Goal: Task Accomplishment & Management: Manage account settings

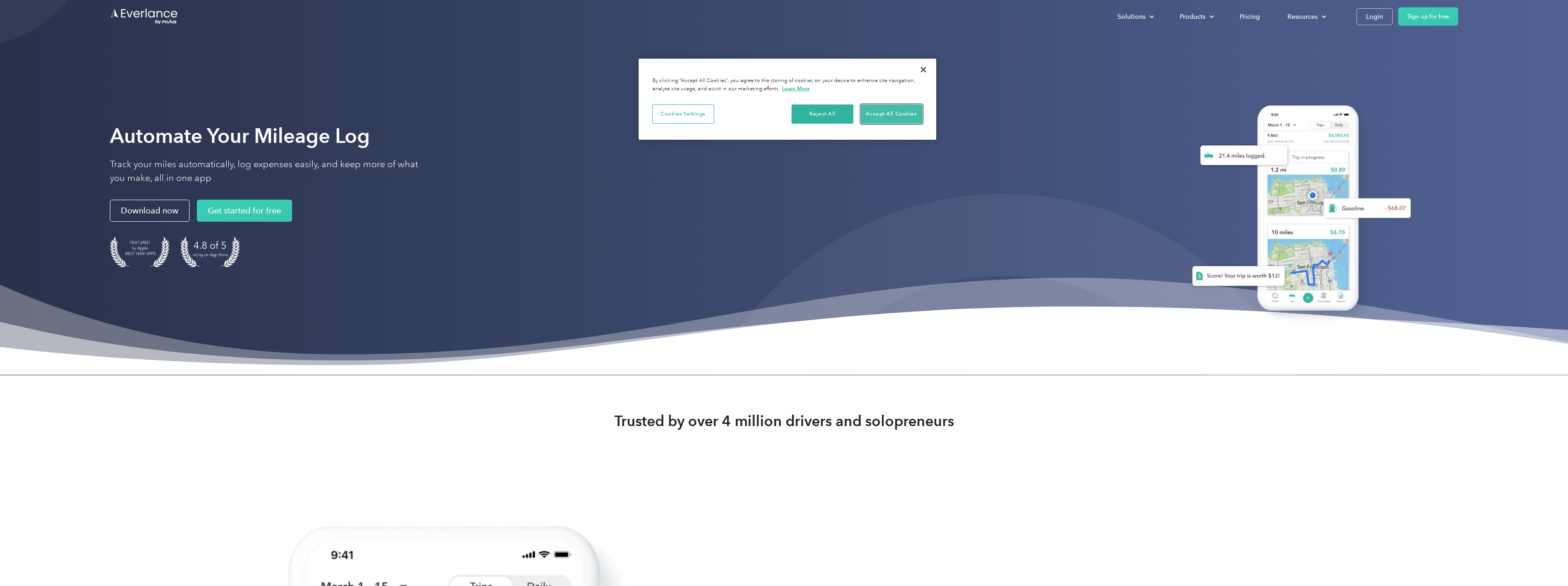
click at [873, 110] on button "Accept All Cookies" at bounding box center [892, 114] width 62 height 20
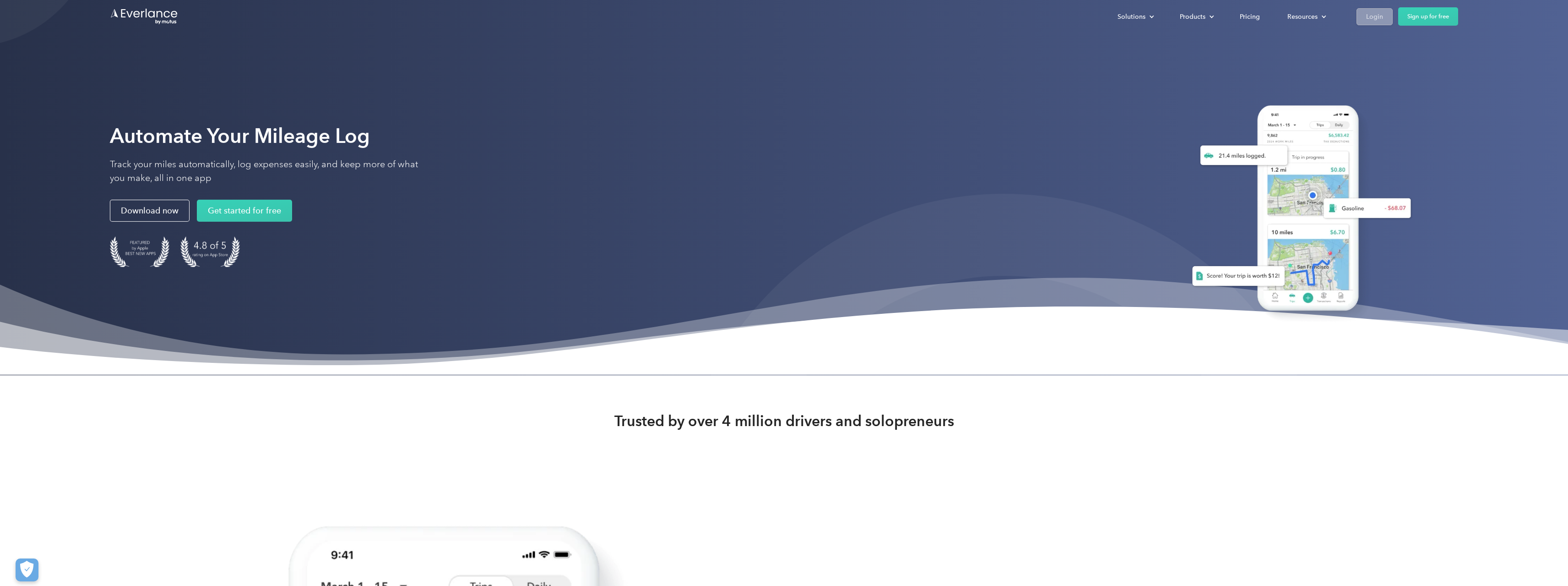
click at [1373, 18] on div "Login" at bounding box center [1374, 16] width 17 height 11
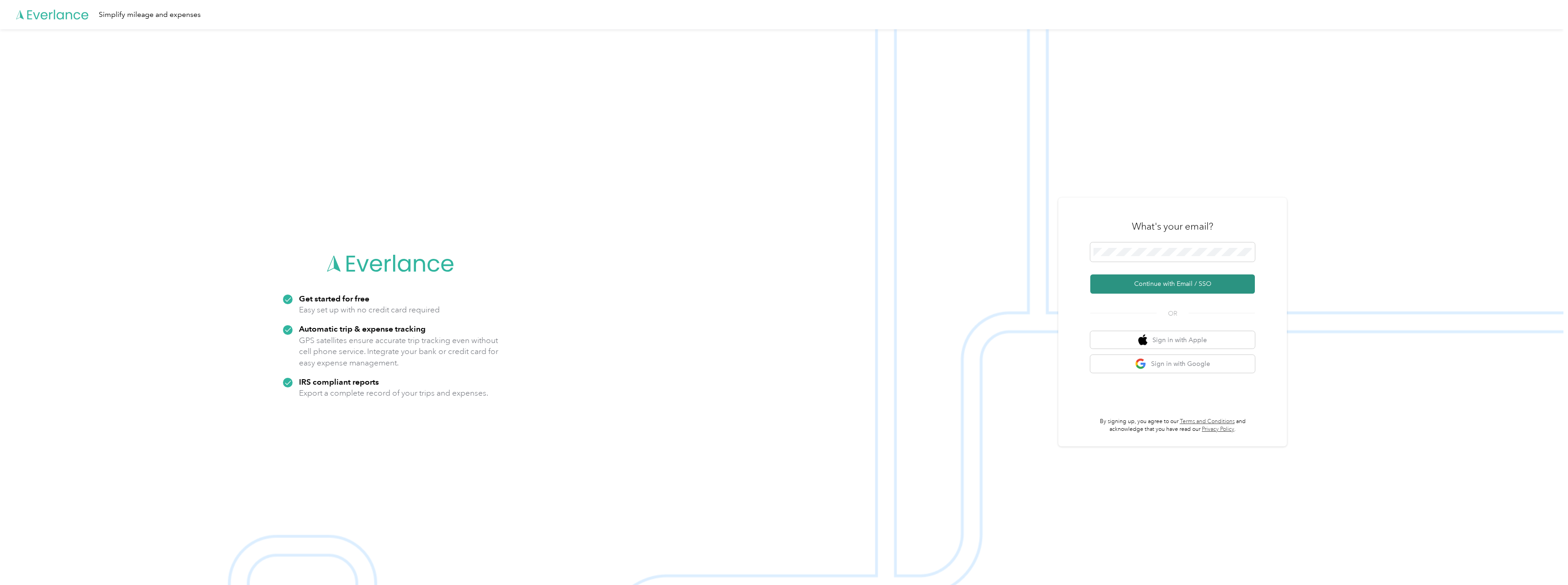
click at [1162, 279] on button "Continue with Email / SSO" at bounding box center [1173, 284] width 165 height 20
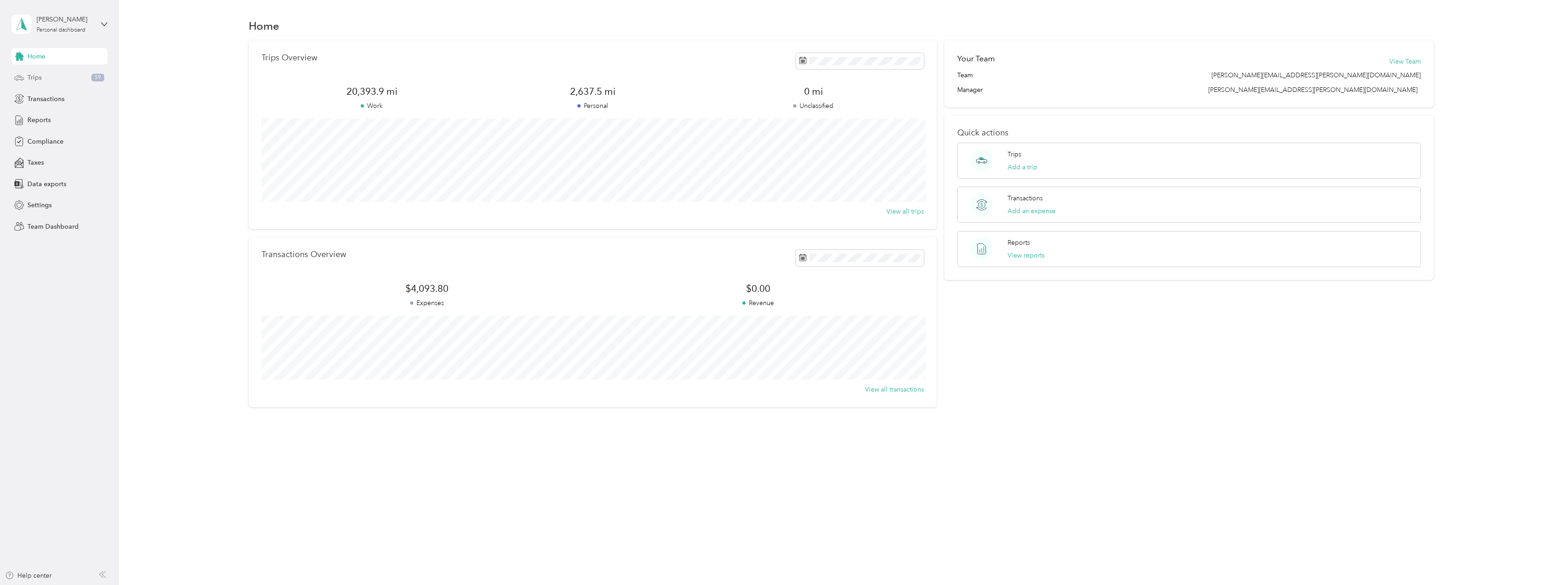
click at [36, 77] on span "Trips" at bounding box center [34, 78] width 14 height 10
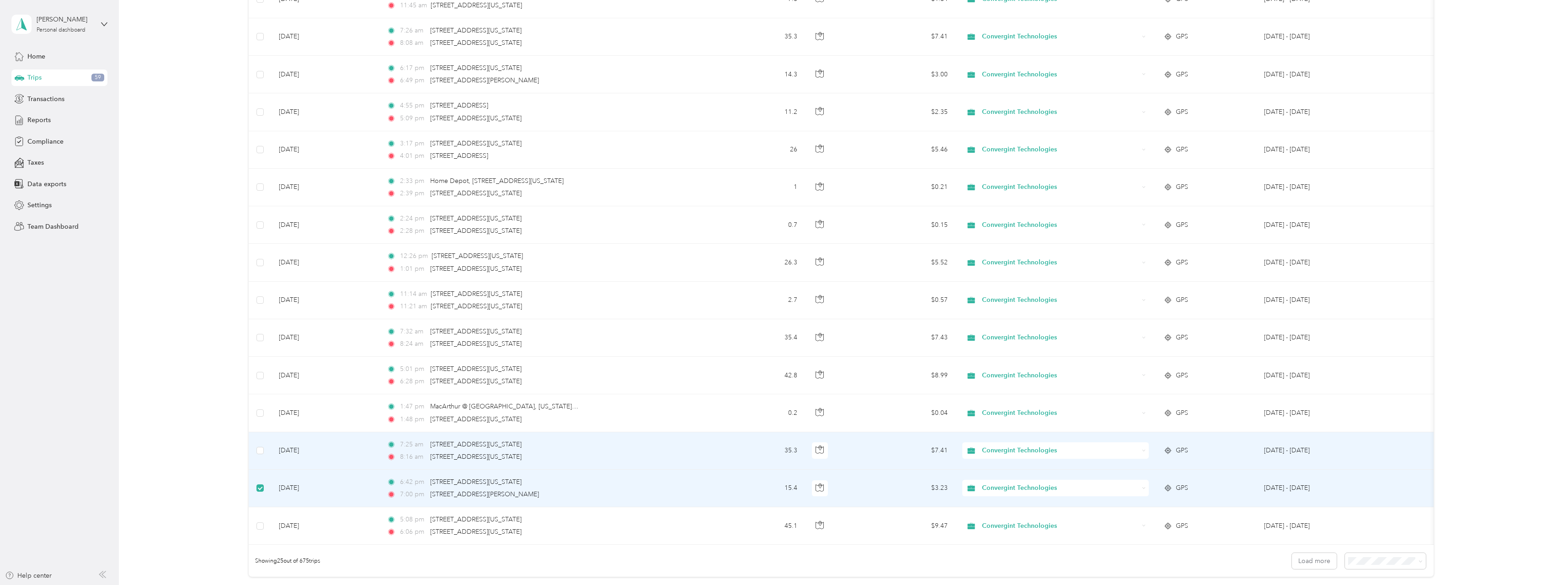
scroll to position [595, 0]
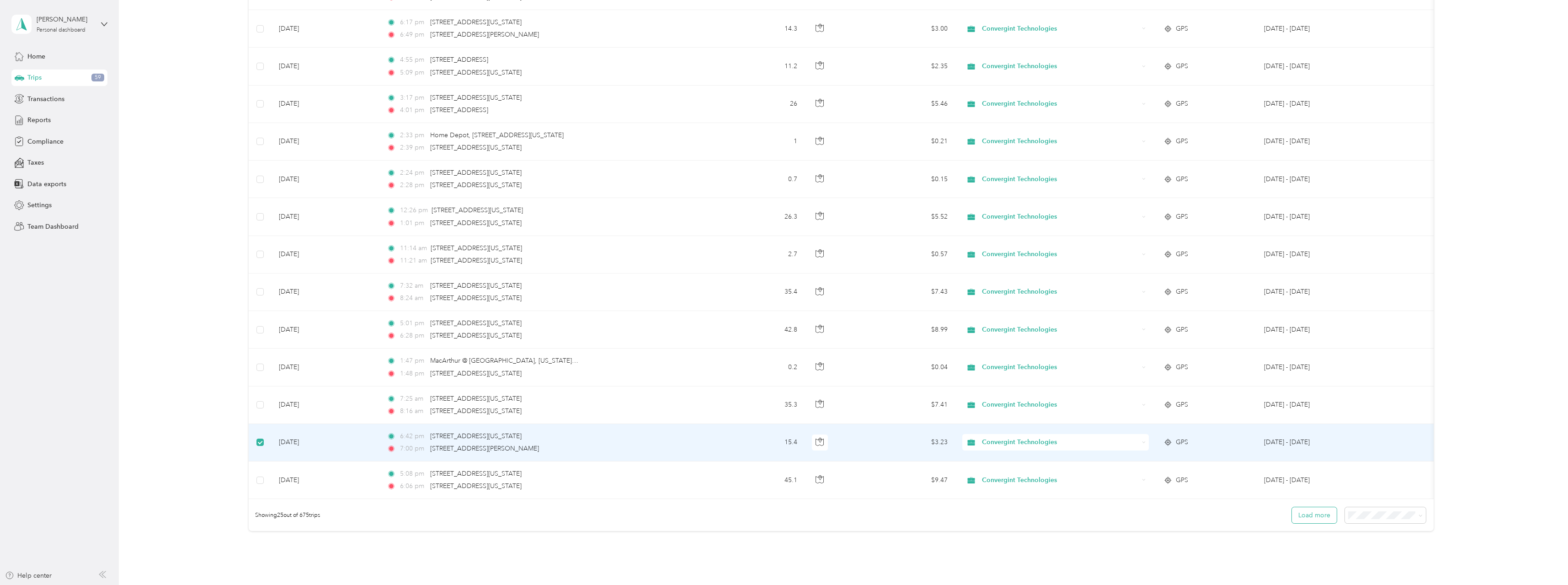
click at [1316, 522] on button "Load more" at bounding box center [1314, 516] width 45 height 16
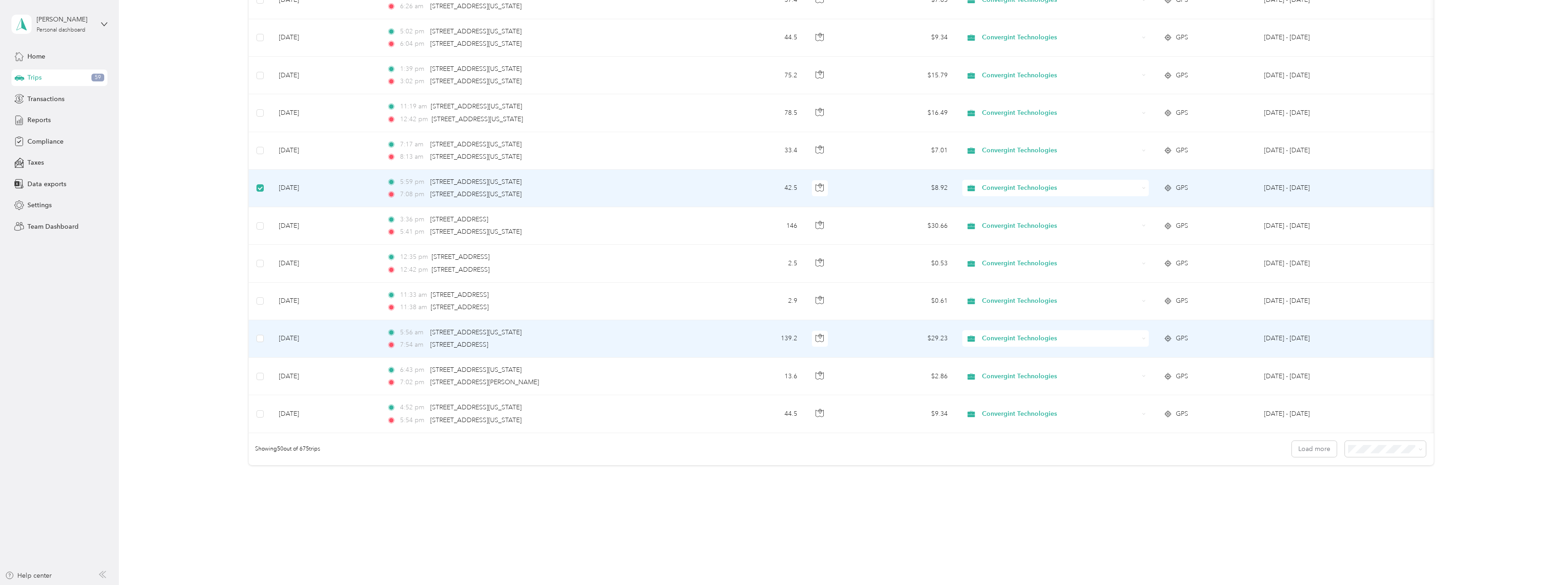
scroll to position [1614, 0]
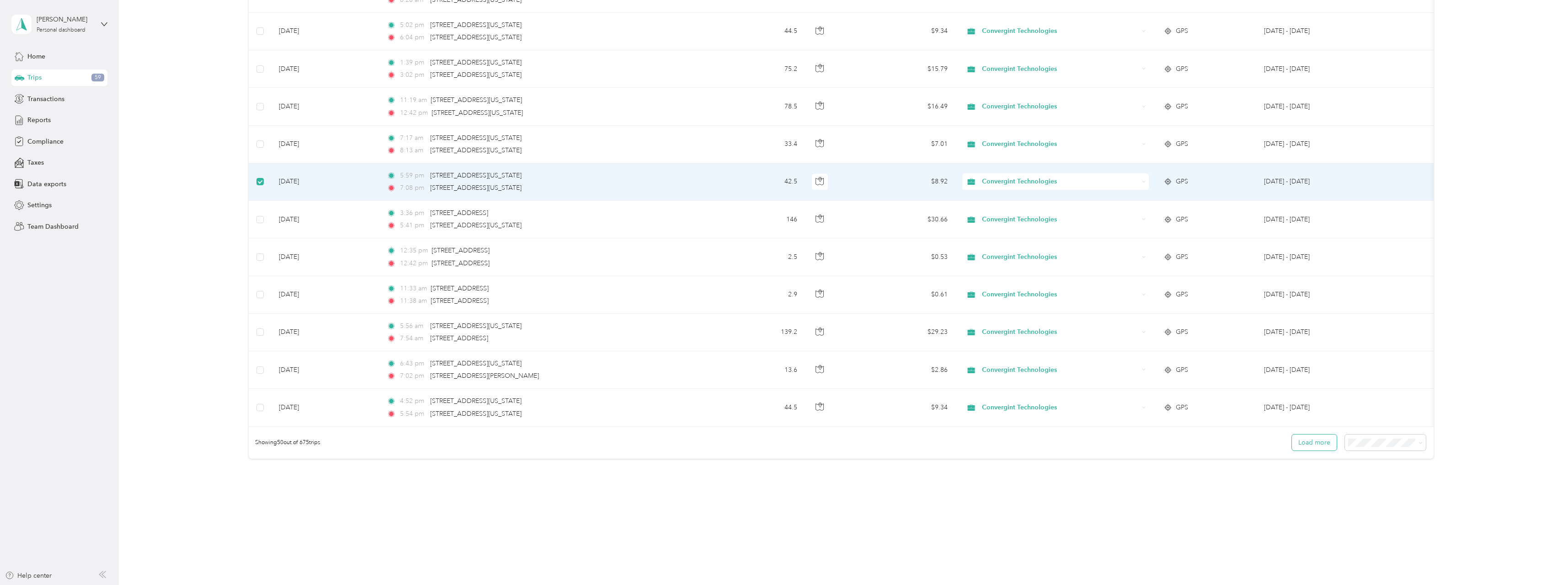
click at [1313, 444] on button "Load more" at bounding box center [1314, 442] width 45 height 16
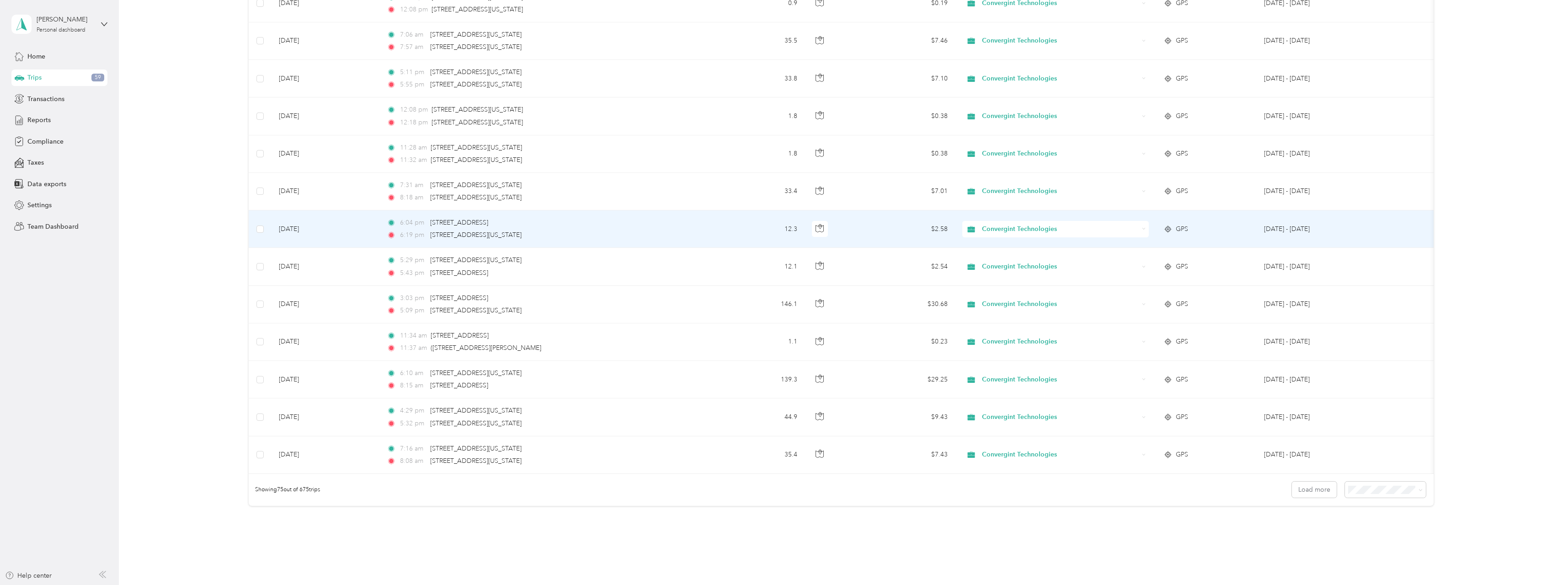
scroll to position [2528, 0]
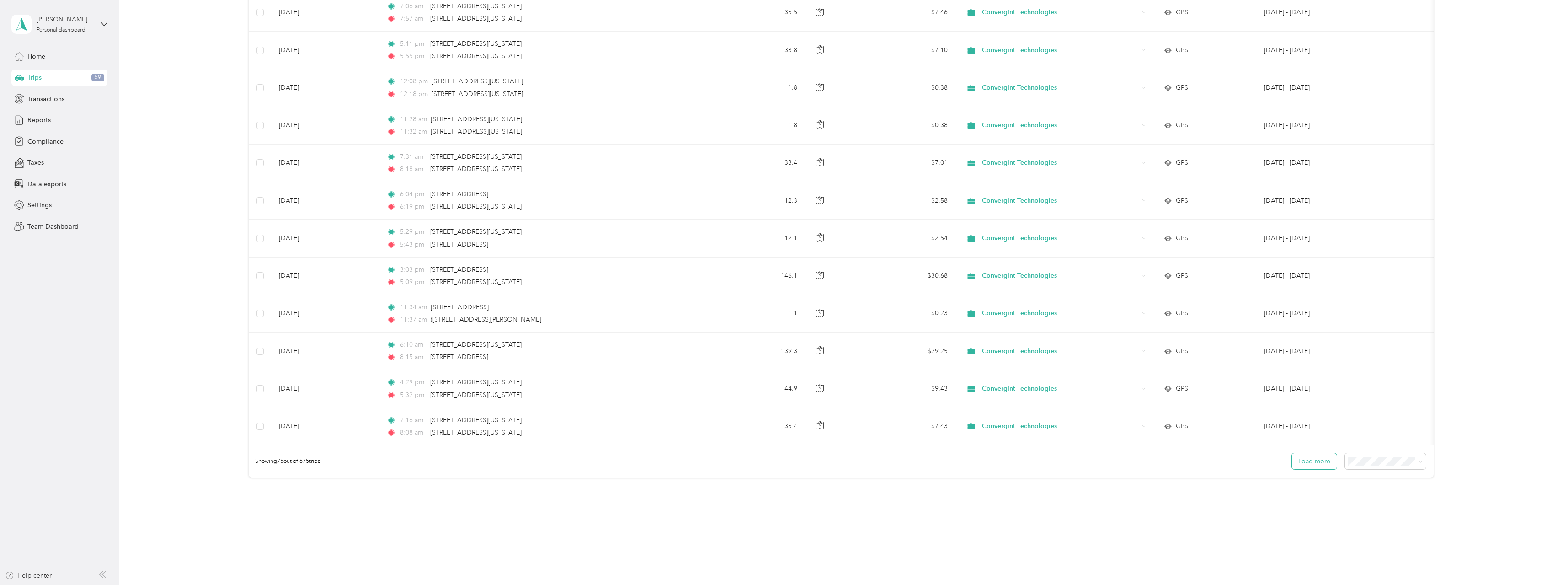
click at [1320, 465] on button "Load more" at bounding box center [1314, 461] width 45 height 16
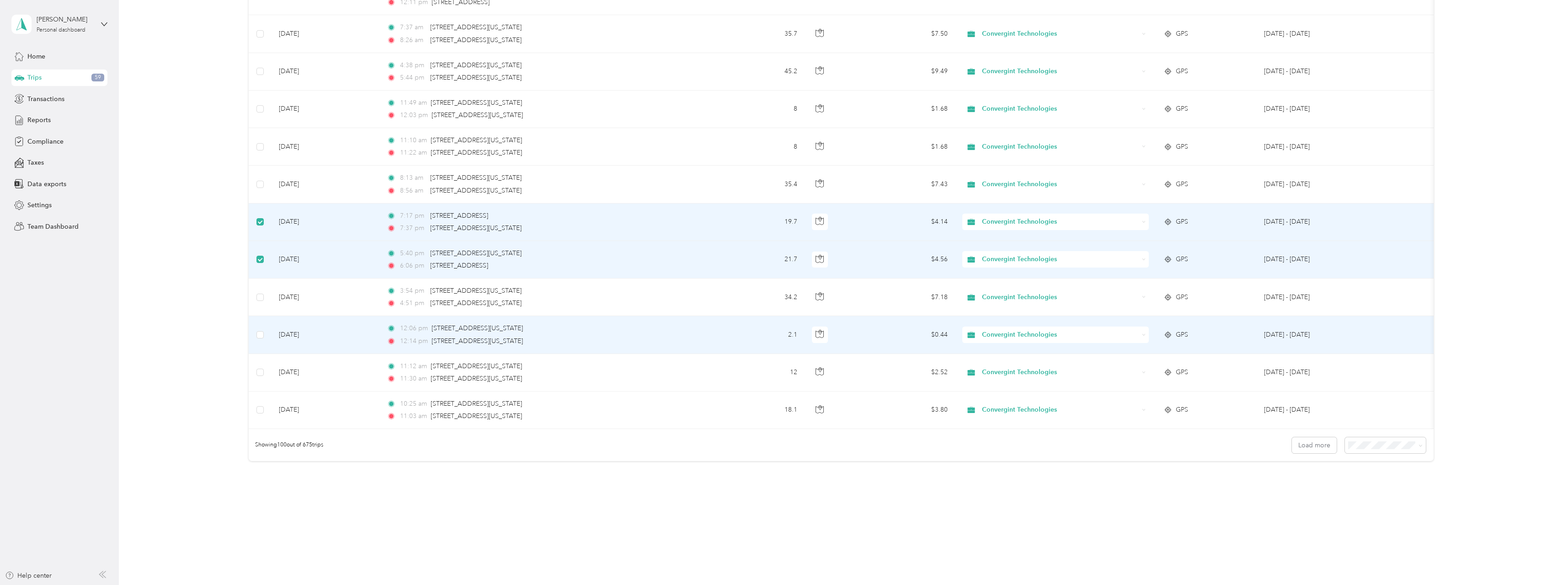
scroll to position [3489, 0]
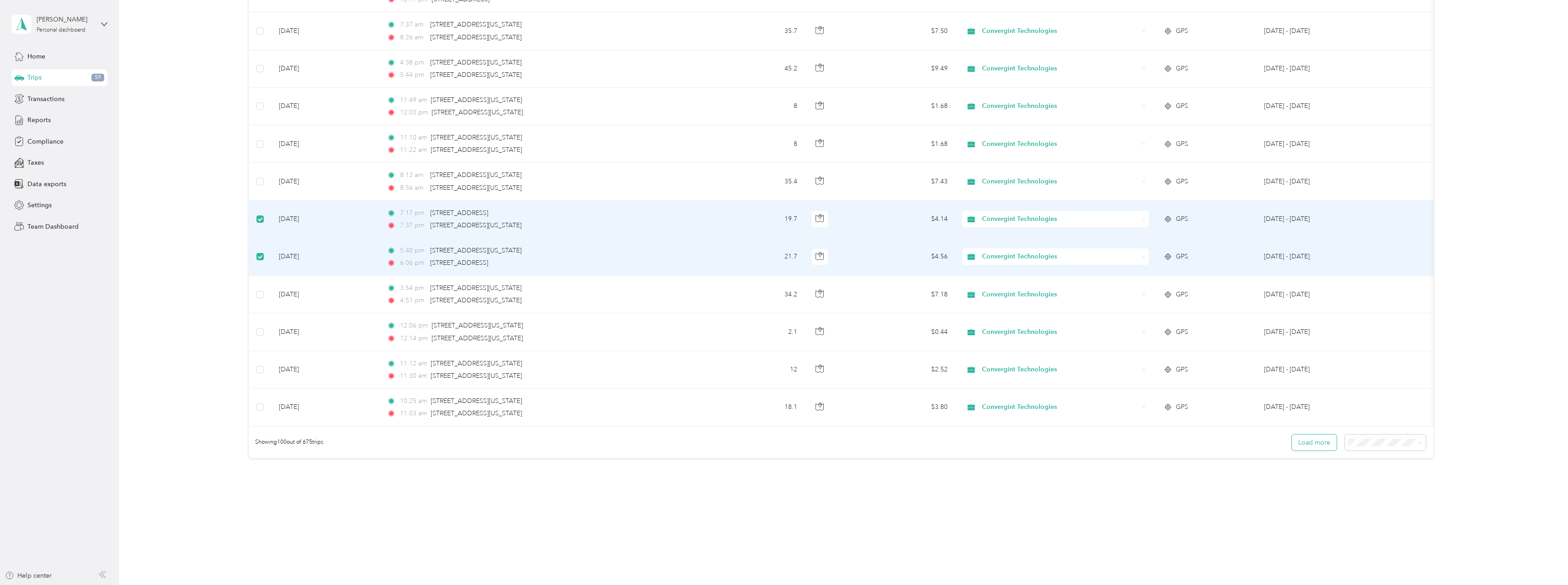
click at [1314, 450] on button "Load more" at bounding box center [1314, 442] width 45 height 16
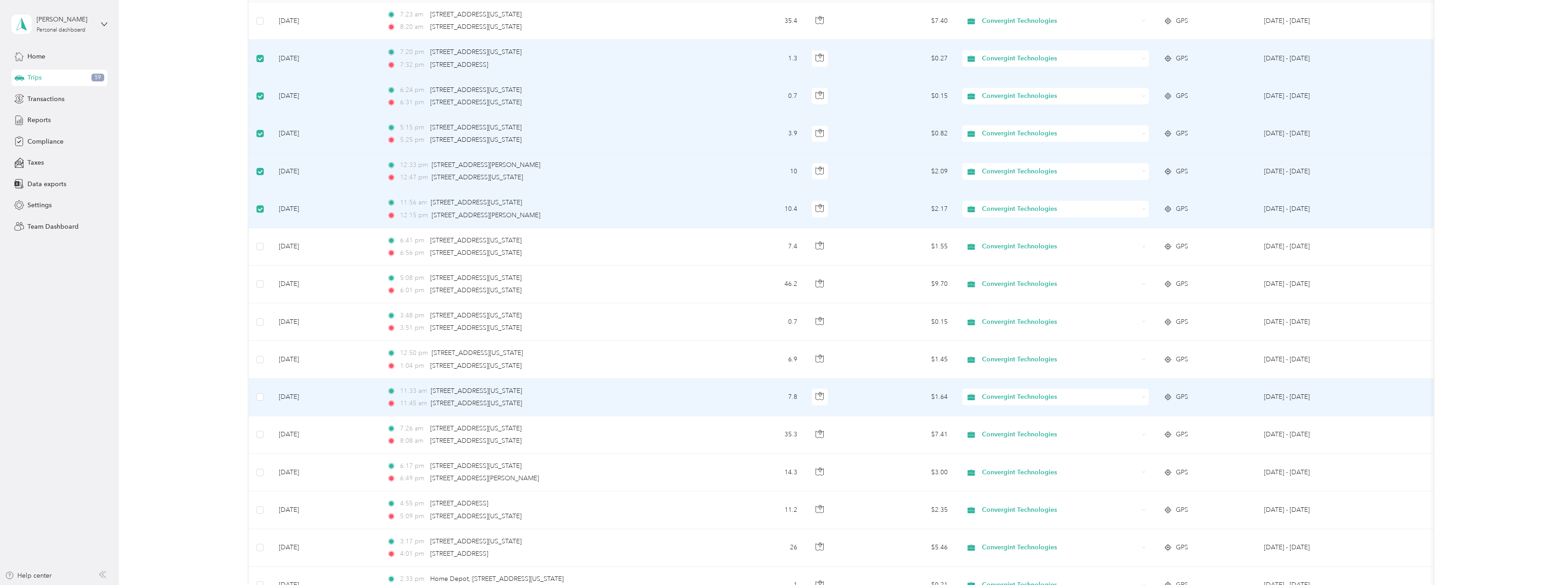
scroll to position [0, 0]
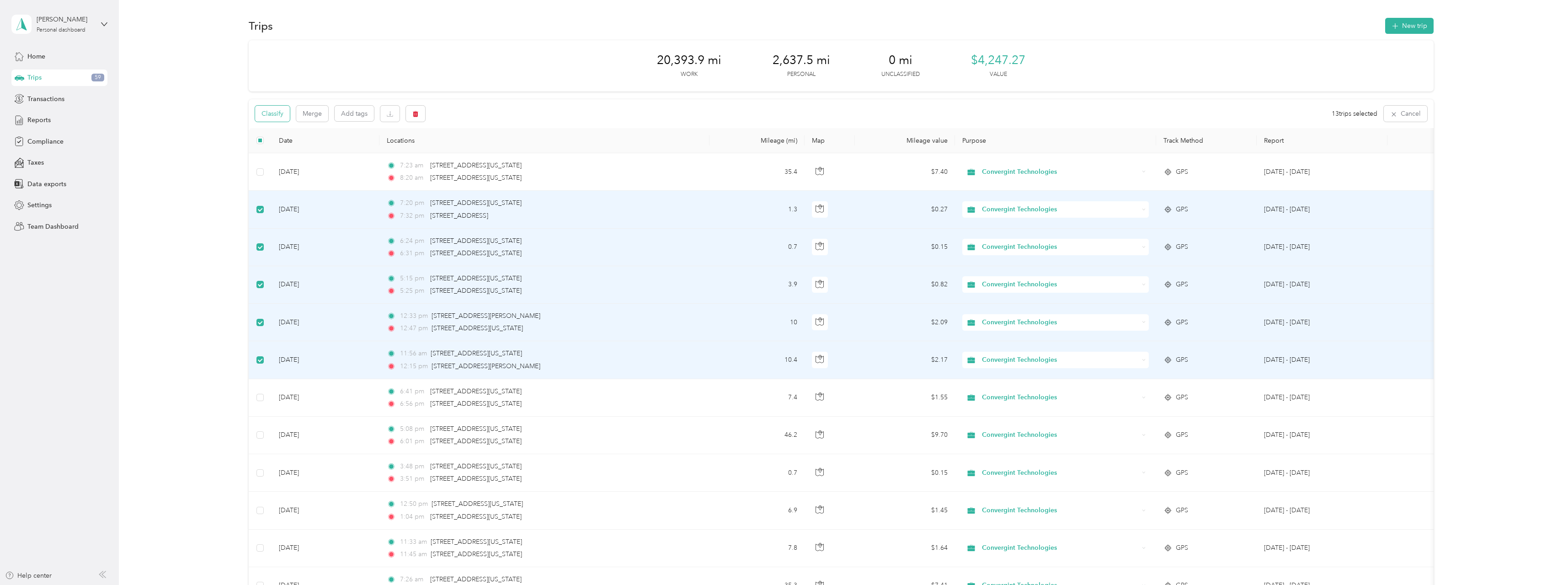
click at [272, 114] on button "Classify" at bounding box center [272, 113] width 35 height 16
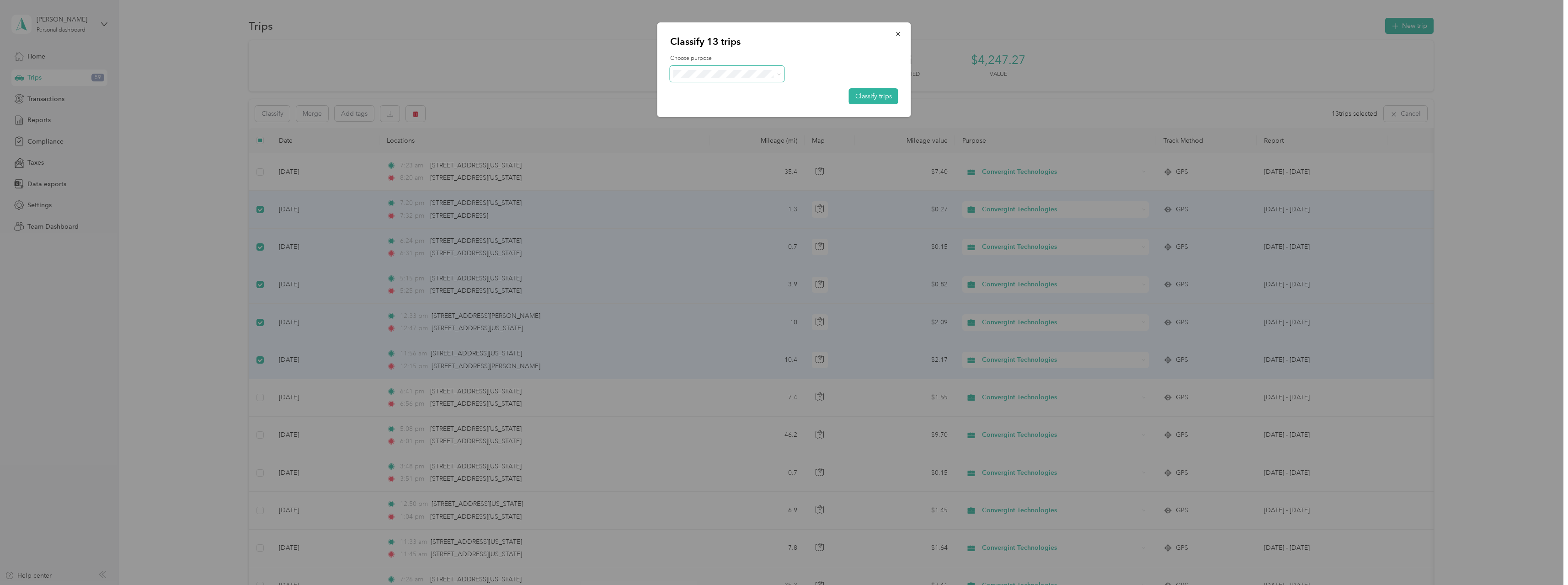
click at [780, 71] on span at bounding box center [778, 74] width 4 height 8
click at [777, 74] on icon at bounding box center [778, 74] width 4 height 4
click at [700, 107] on span "Personal" at bounding box center [735, 107] width 85 height 10
click at [870, 94] on button "Classify trips" at bounding box center [874, 96] width 50 height 16
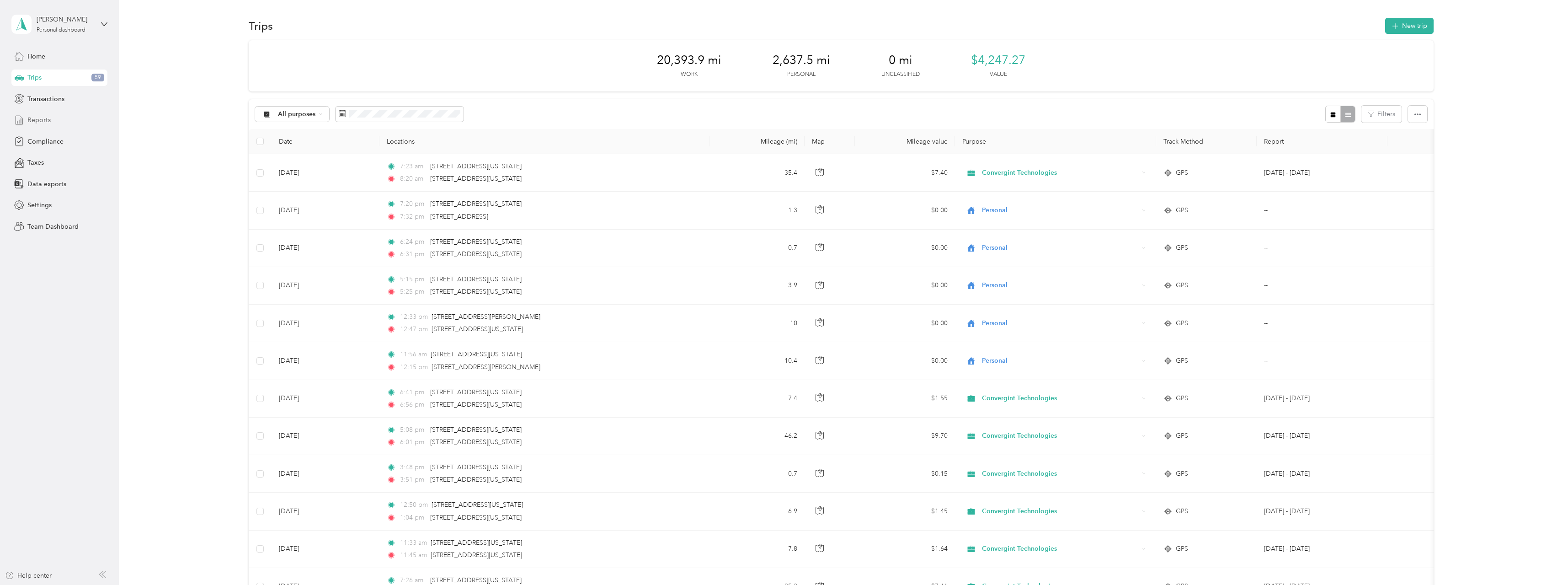
click at [37, 119] on span "Reports" at bounding box center [39, 120] width 24 height 10
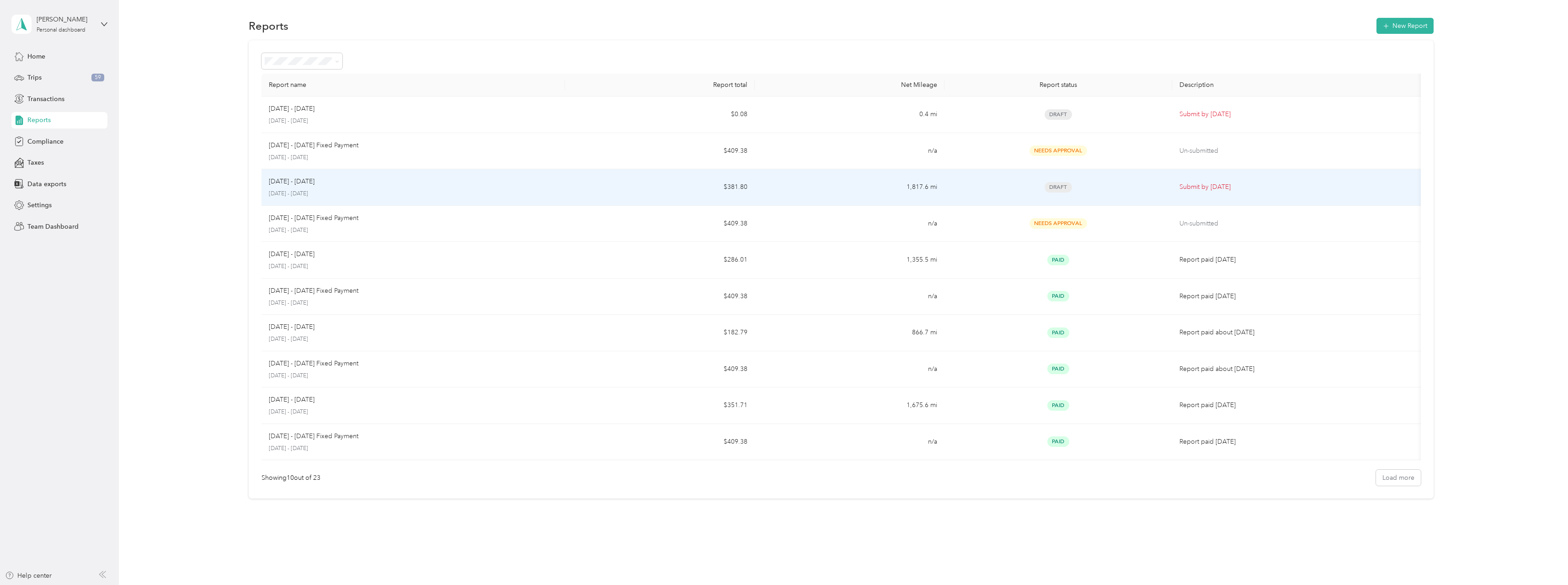
click at [1087, 187] on div "Draft" at bounding box center [1058, 187] width 213 height 11
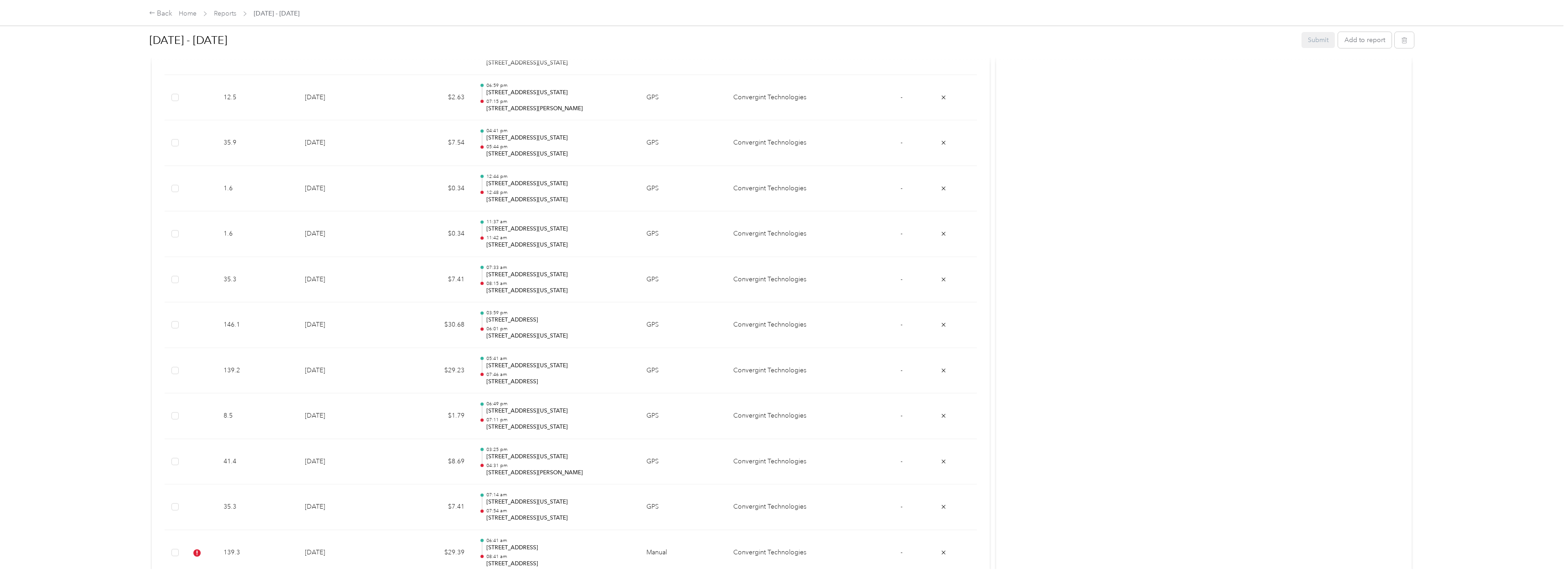
scroll to position [4373, 0]
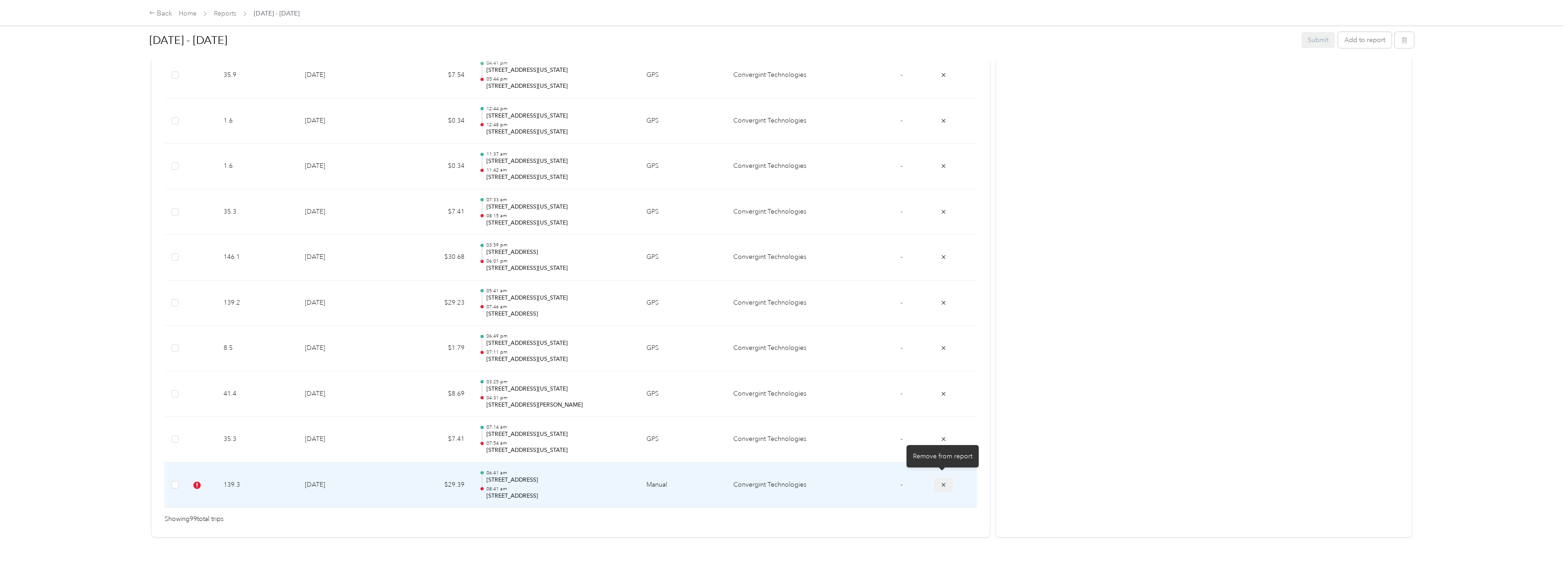
click at [942, 482] on icon "submit" at bounding box center [944, 484] width 3 height 3
click at [176, 482] on label at bounding box center [175, 485] width 7 height 10
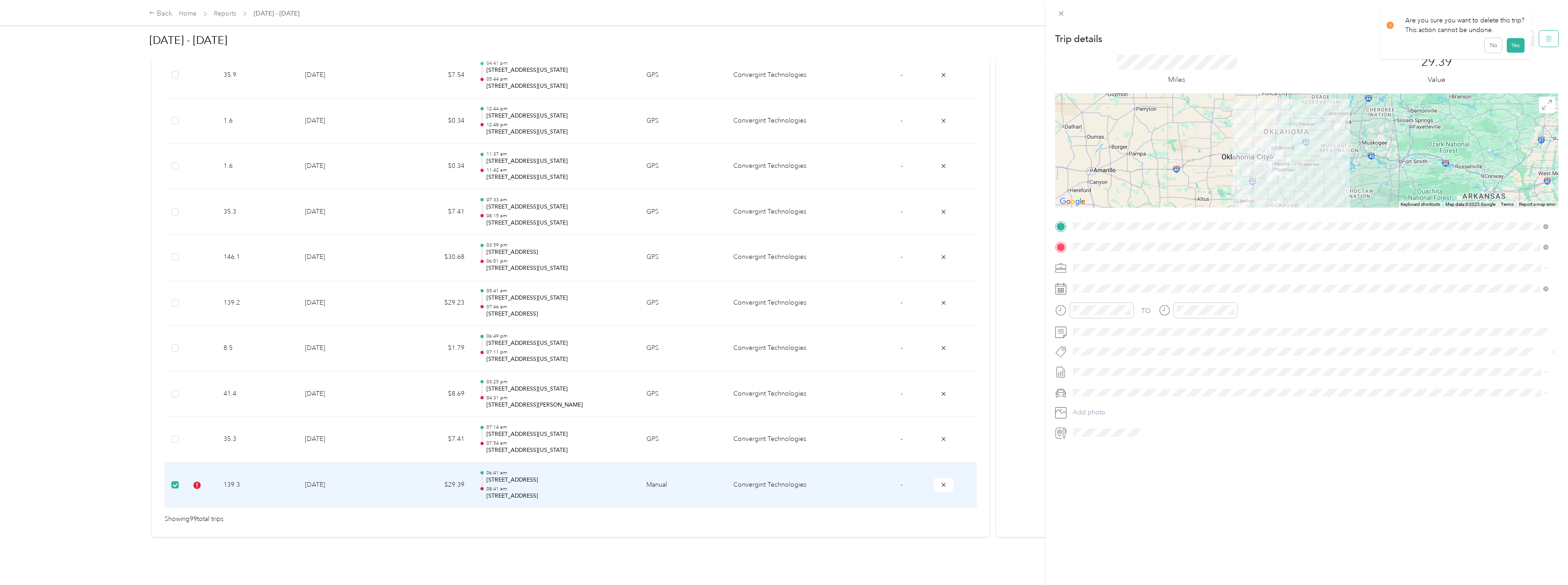
click at [1546, 38] on icon "button" at bounding box center [1549, 39] width 7 height 7
click at [1516, 52] on button "Yes" at bounding box center [1516, 50] width 18 height 15
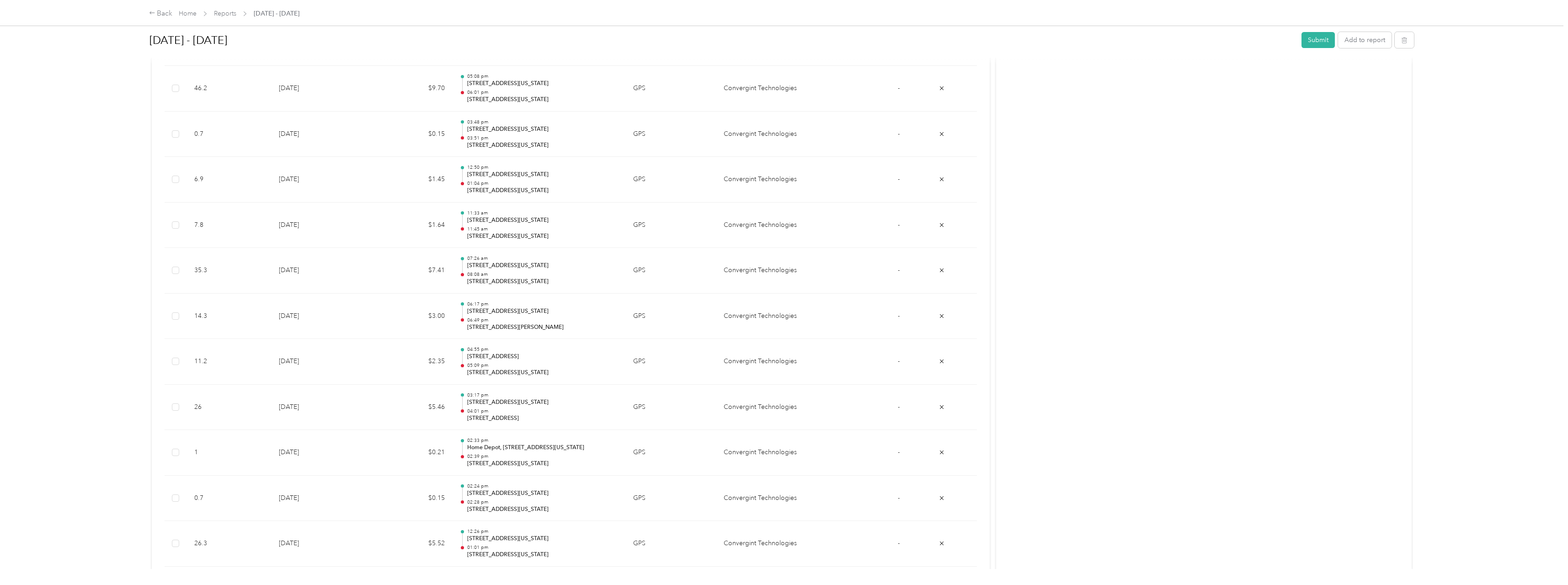
scroll to position [0, 0]
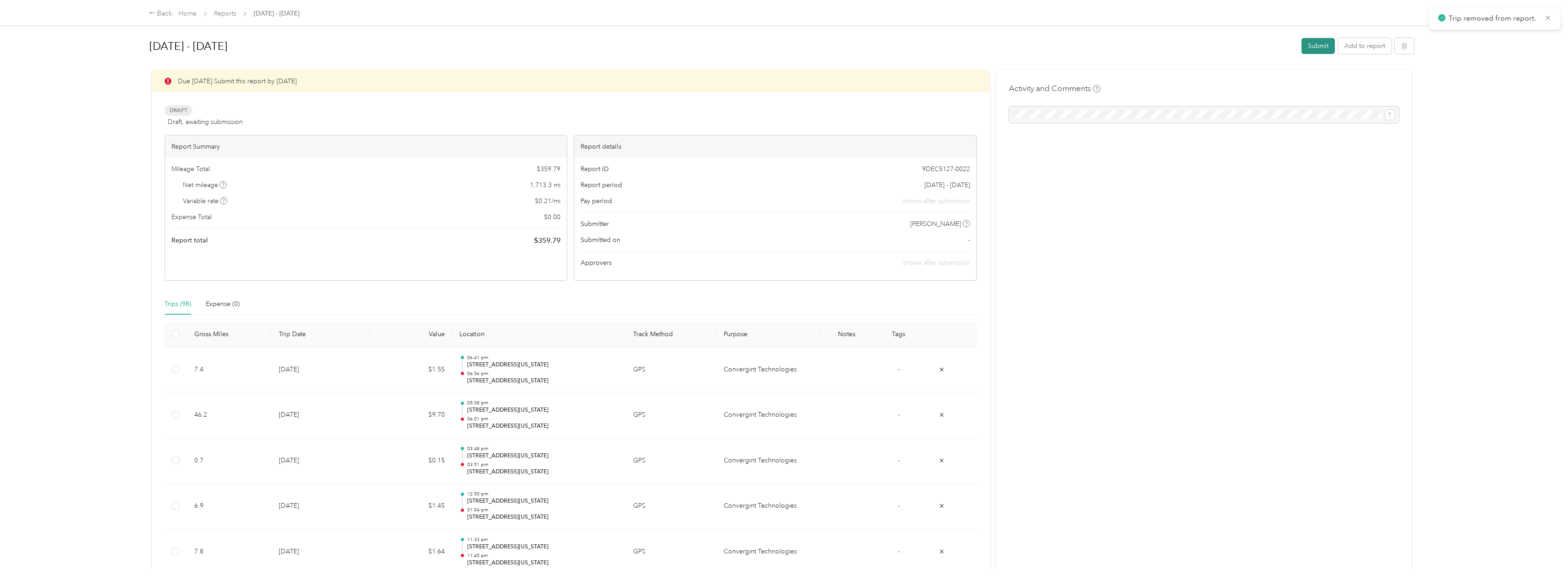
click at [1318, 46] on button "Submit" at bounding box center [1318, 47] width 33 height 16
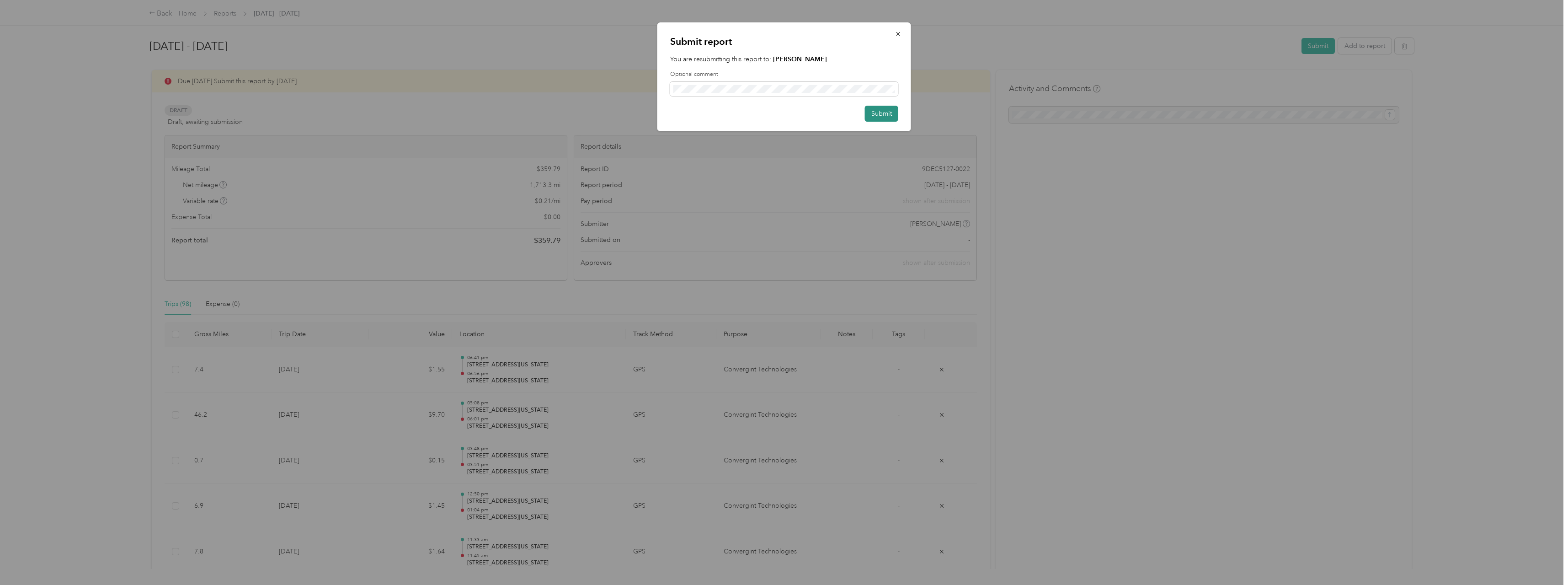
click at [879, 113] on button "Submit" at bounding box center [881, 113] width 33 height 16
